Goal: Book appointment/travel/reservation

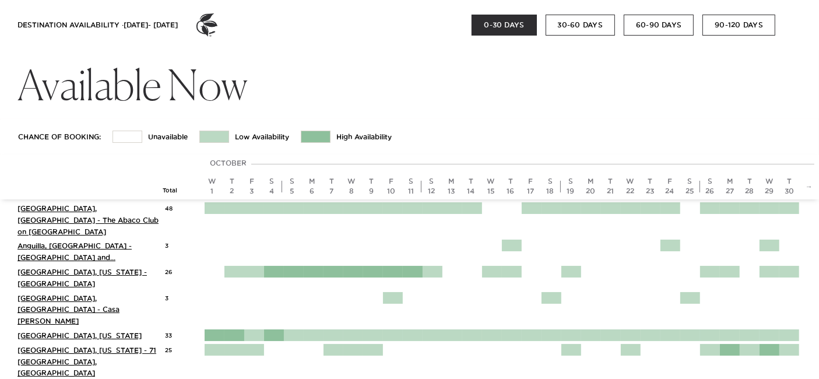
click at [653, 26] on button "60-90 DAYS" at bounding box center [658, 25] width 70 height 21
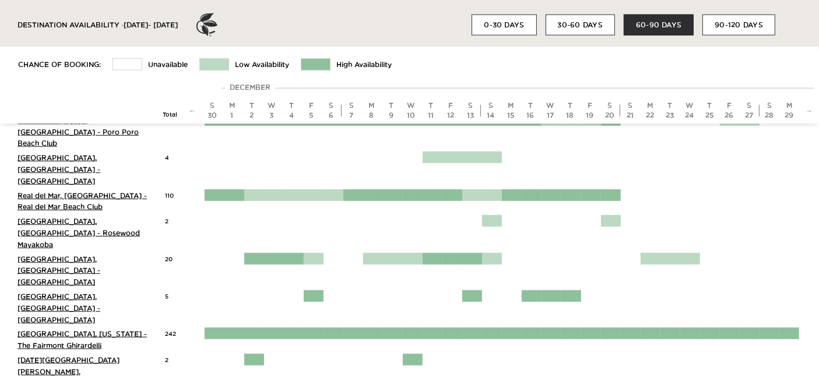
scroll to position [1618, 0]
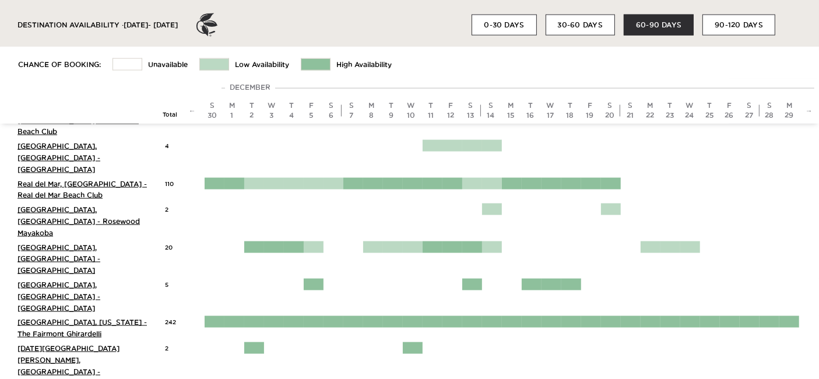
click at [739, 20] on button "90-120 DAYS" at bounding box center [738, 25] width 73 height 21
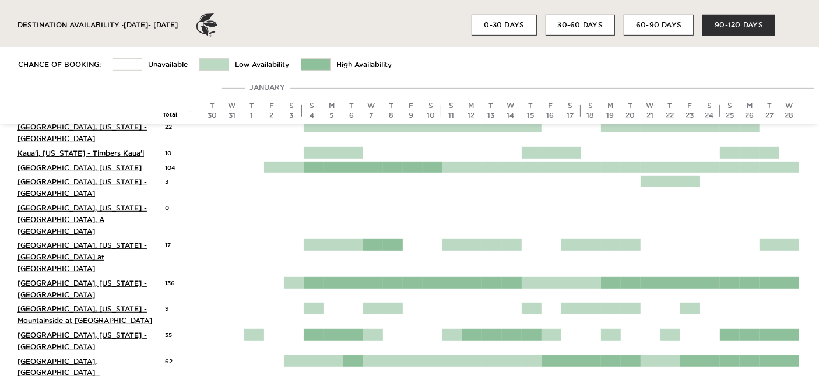
scroll to position [583, 0]
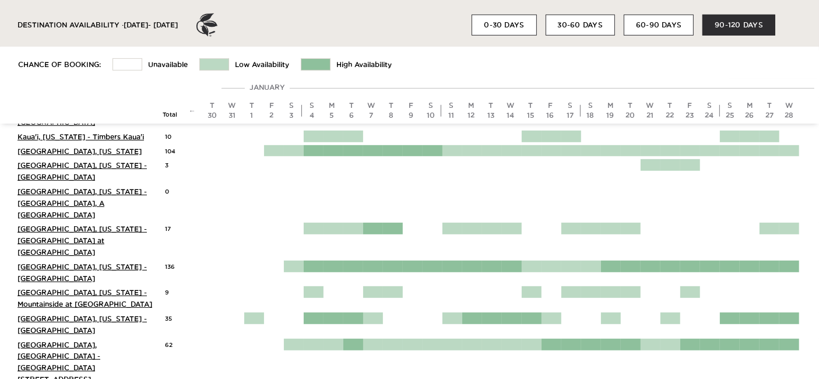
click at [663, 22] on button "60-90 DAYS" at bounding box center [658, 25] width 70 height 21
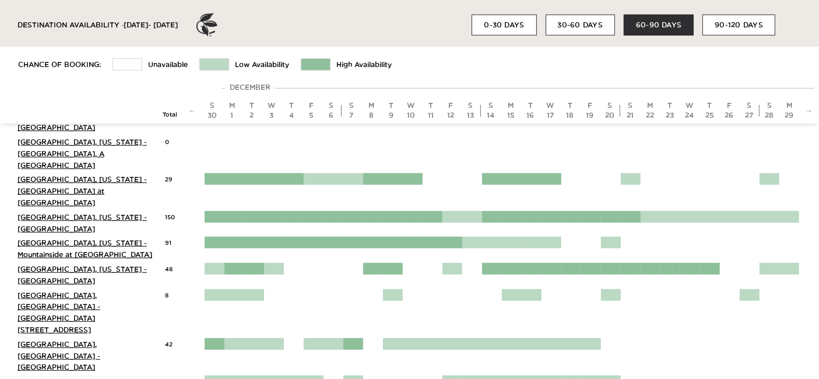
scroll to position [777, 0]
